Goal: Task Accomplishment & Management: Use online tool/utility

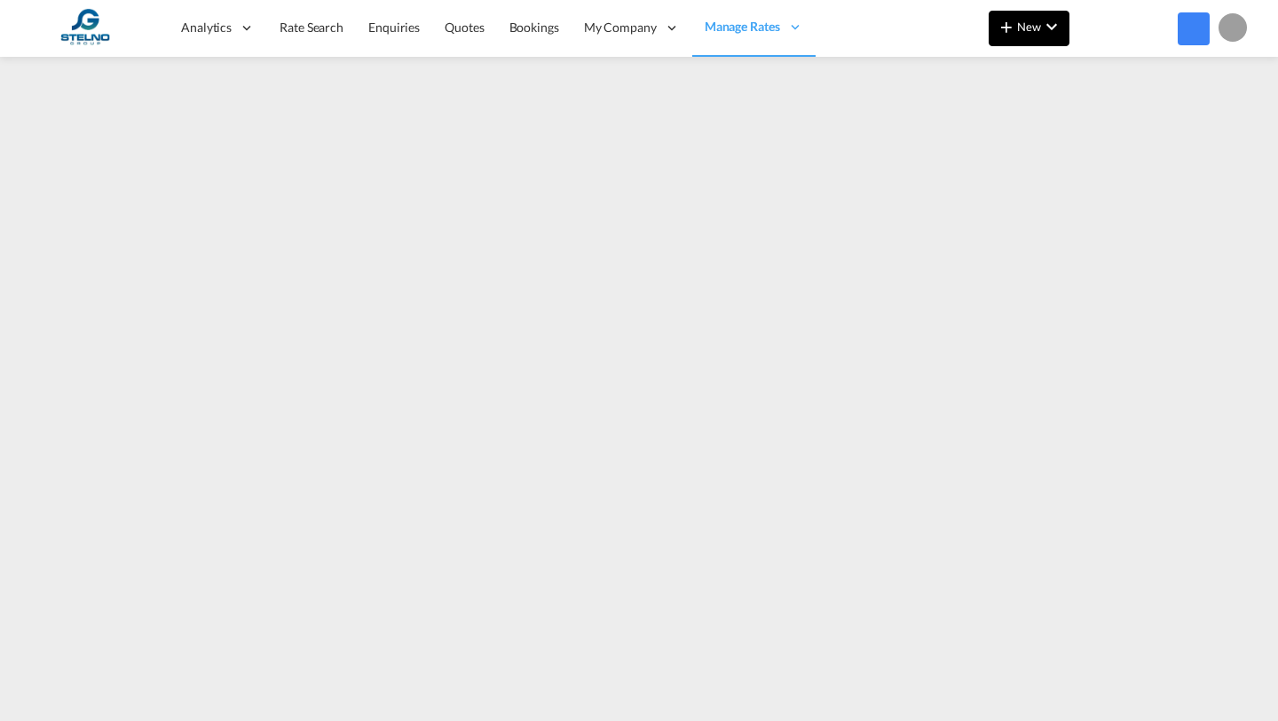
click at [1014, 30] on md-icon "icon-plus 400-fg" at bounding box center [1006, 26] width 21 height 21
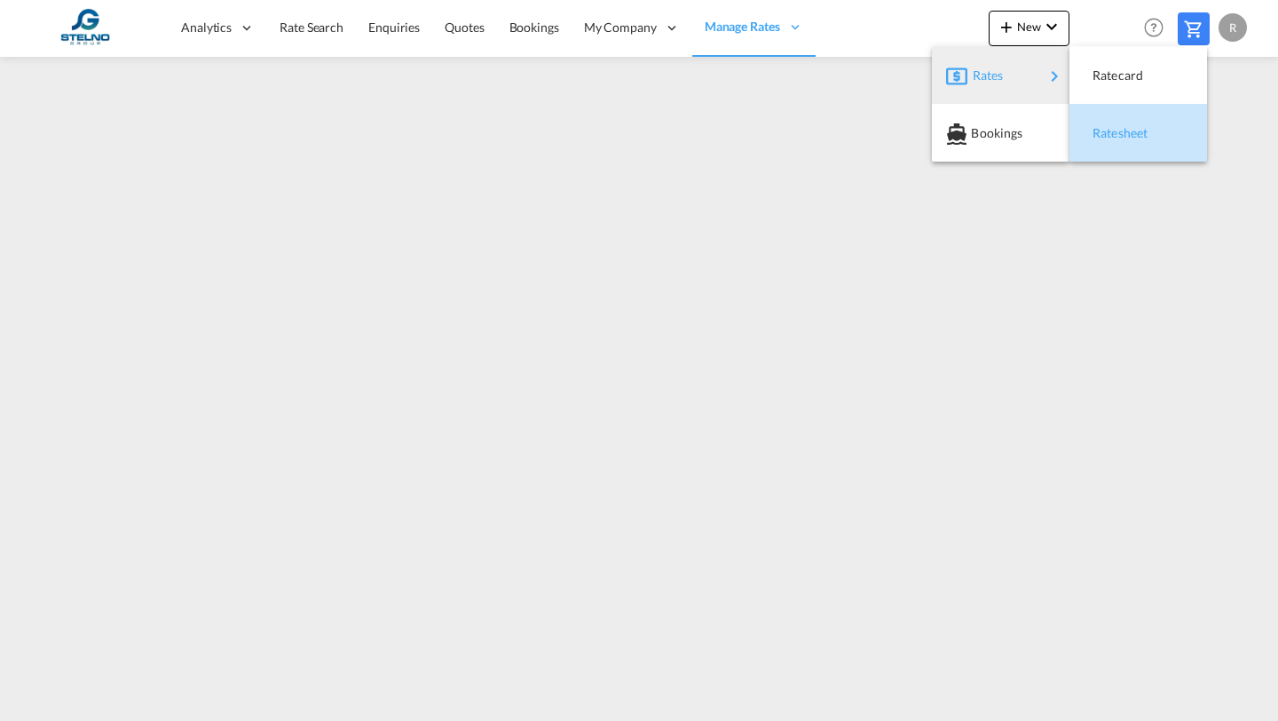
click at [1093, 127] on span "Ratesheet" at bounding box center [1103, 132] width 20 height 35
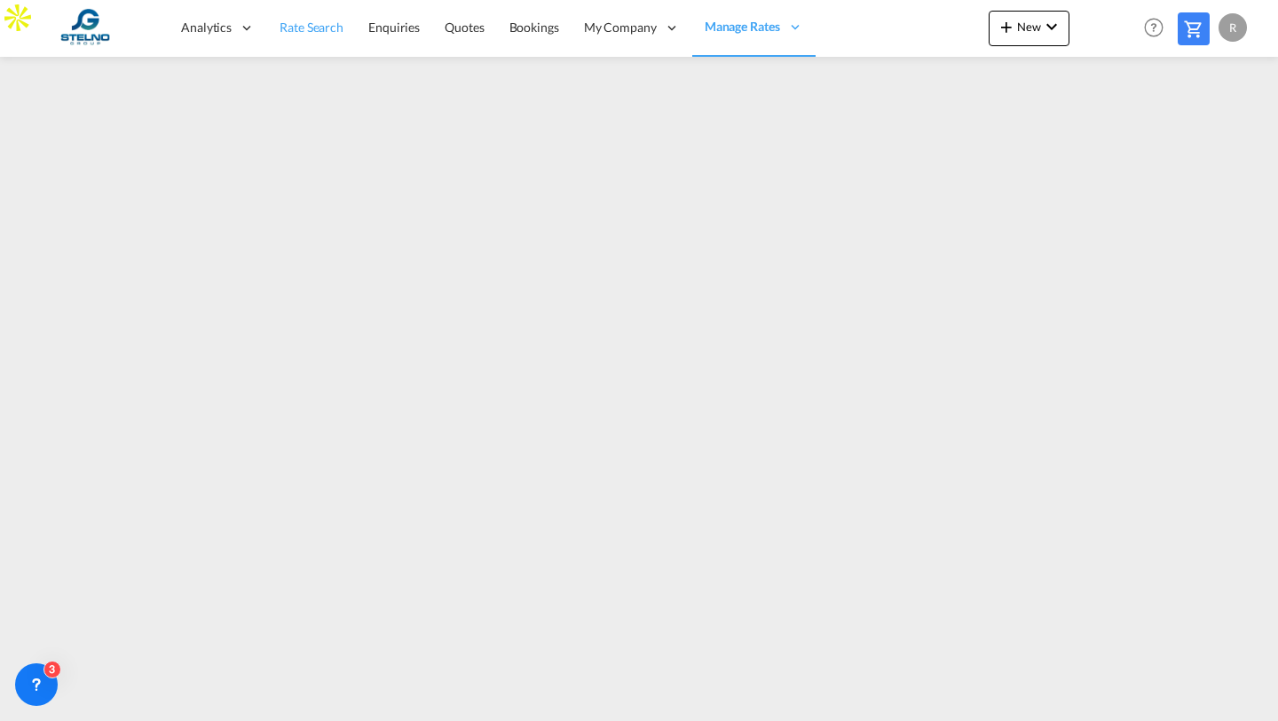
click at [305, 27] on span "Rate Search" at bounding box center [312, 27] width 64 height 15
